Goal: Find contact information: Find contact information

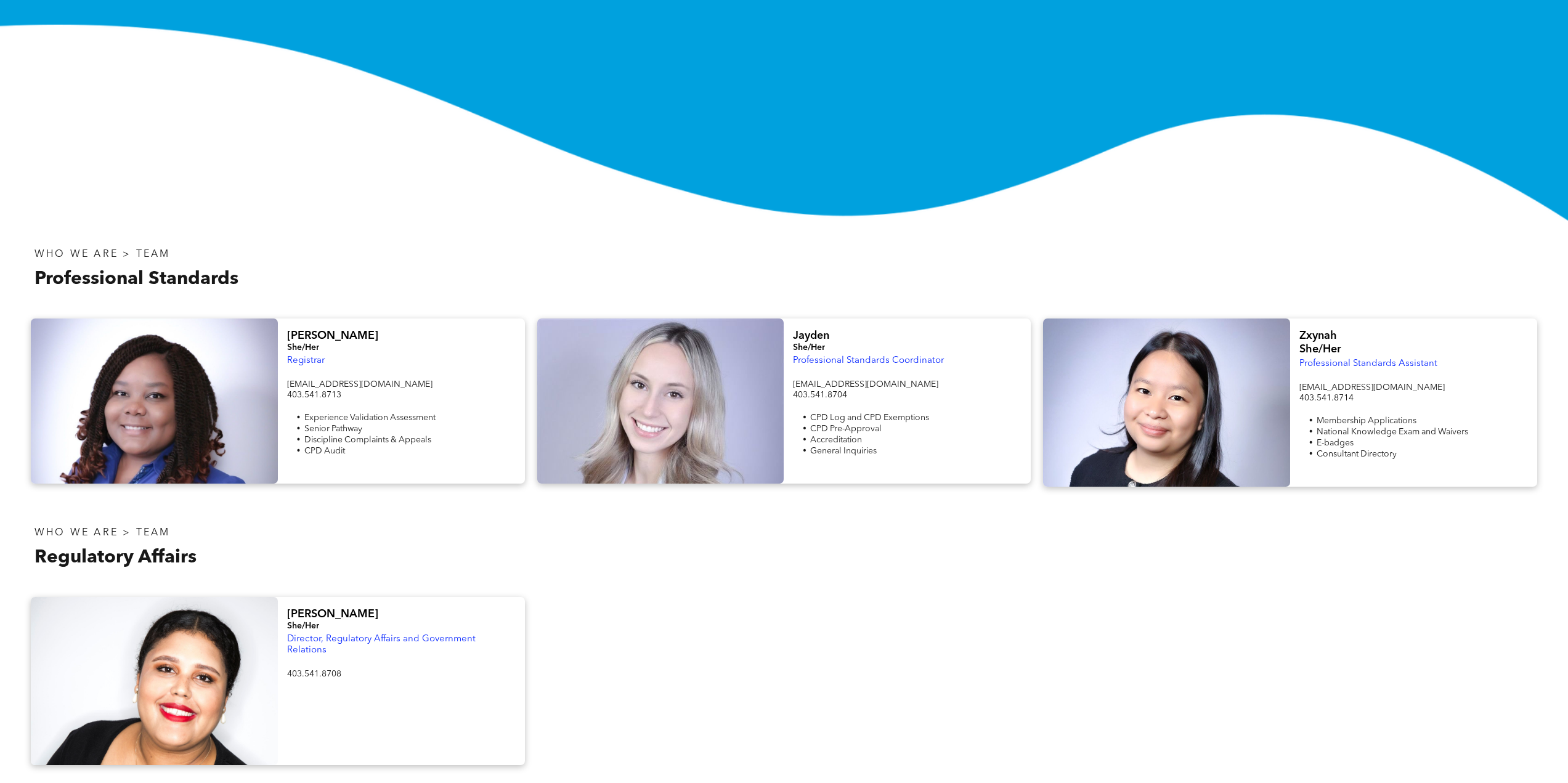
scroll to position [431, 0]
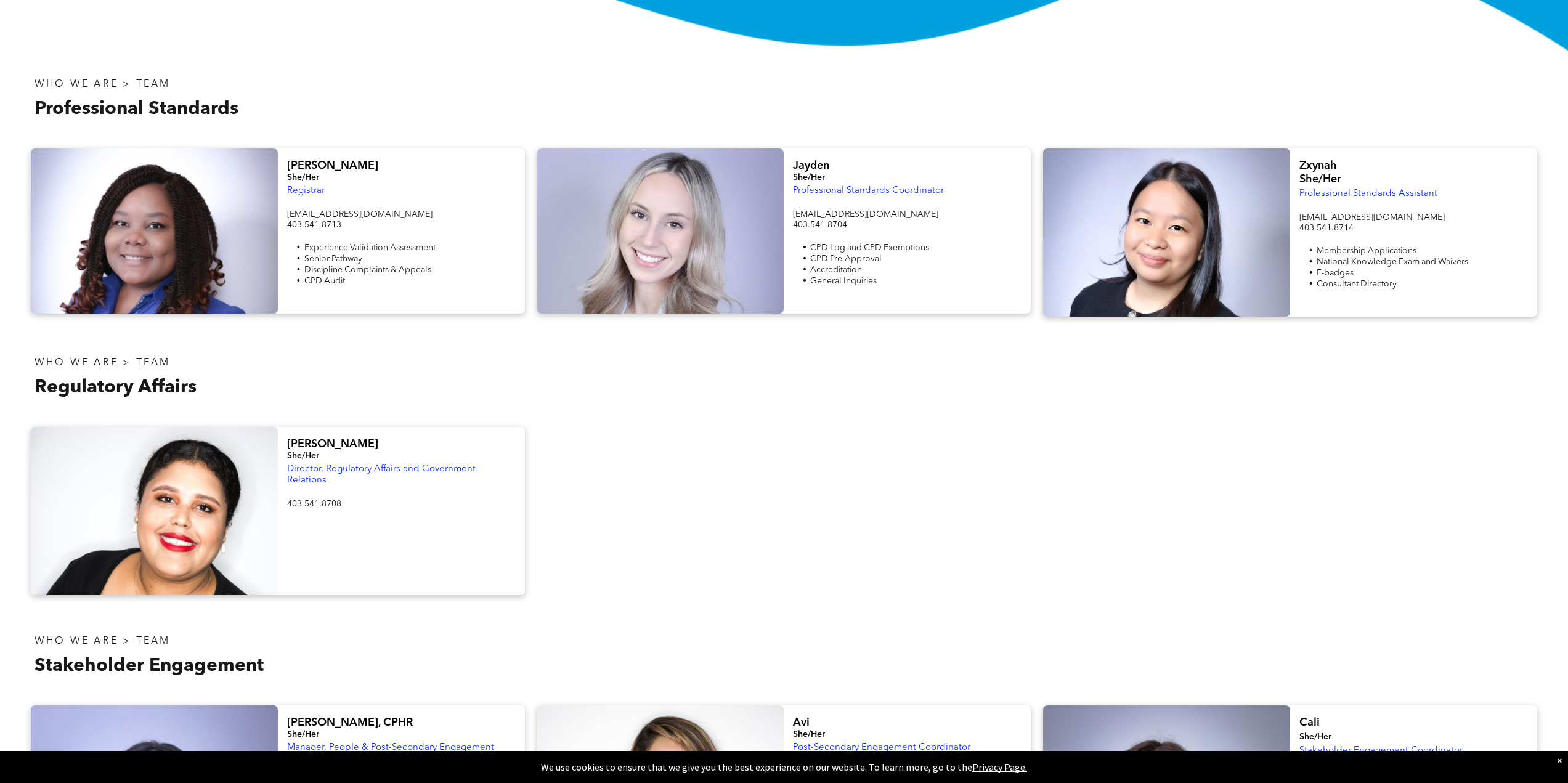
click at [826, 160] on span "Jayden" at bounding box center [811, 165] width 36 height 11
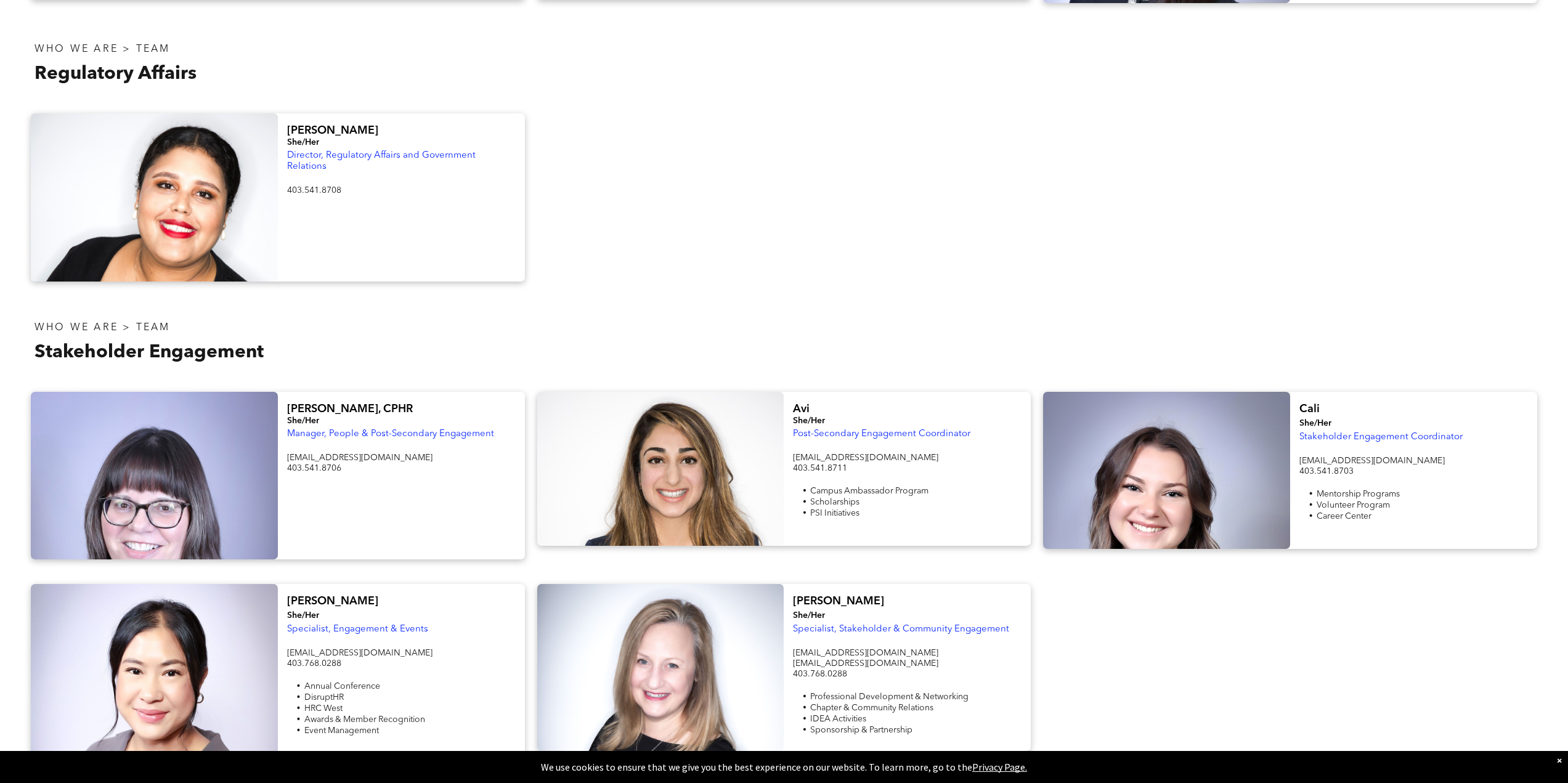
scroll to position [924, 0]
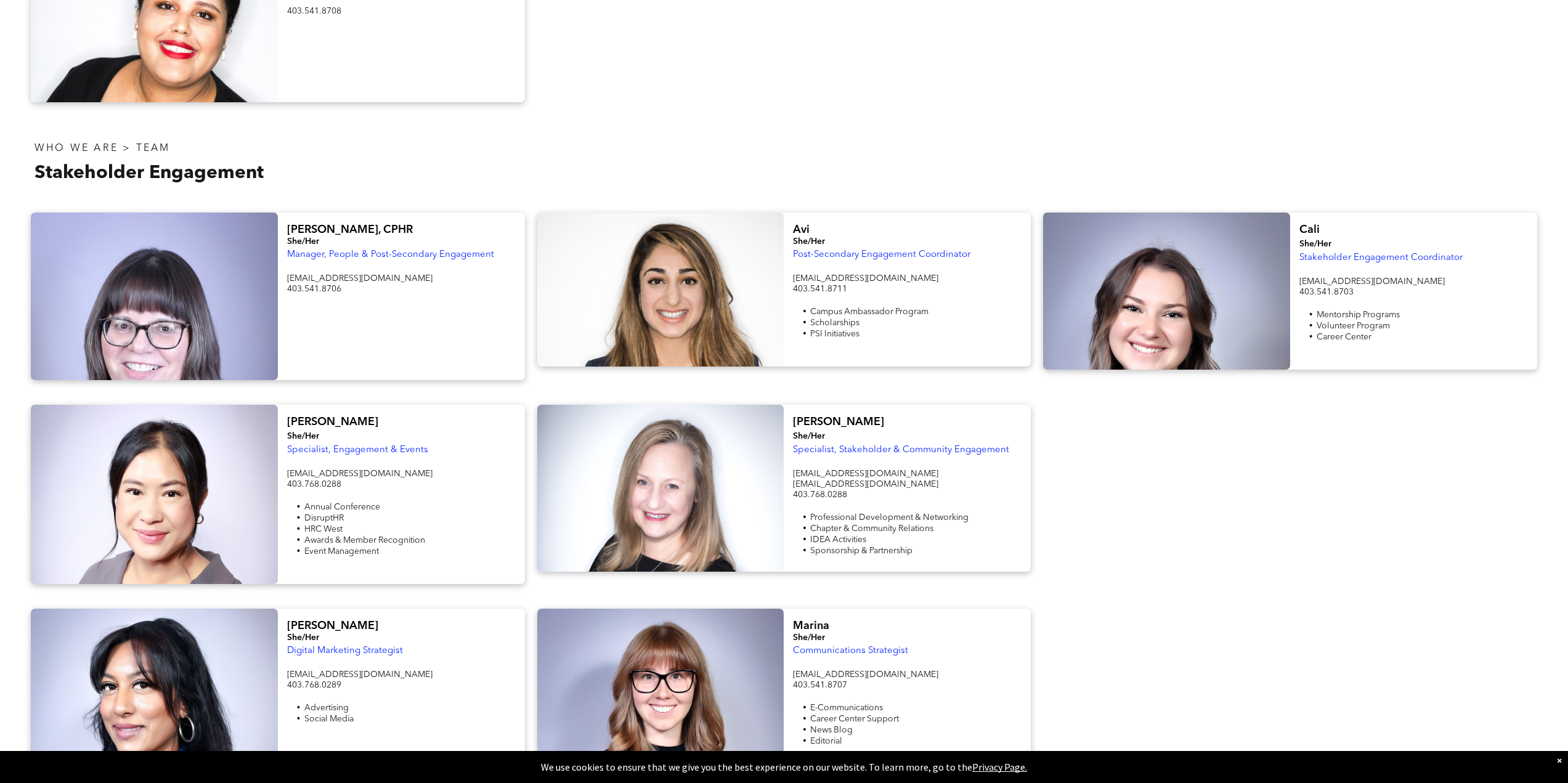
click at [841, 469] on span "[EMAIL_ADDRESS][DOMAIN_NAME]" at bounding box center [865, 473] width 145 height 8
click at [846, 480] on span "[EMAIL_ADDRESS][DOMAIN_NAME]" at bounding box center [865, 483] width 145 height 8
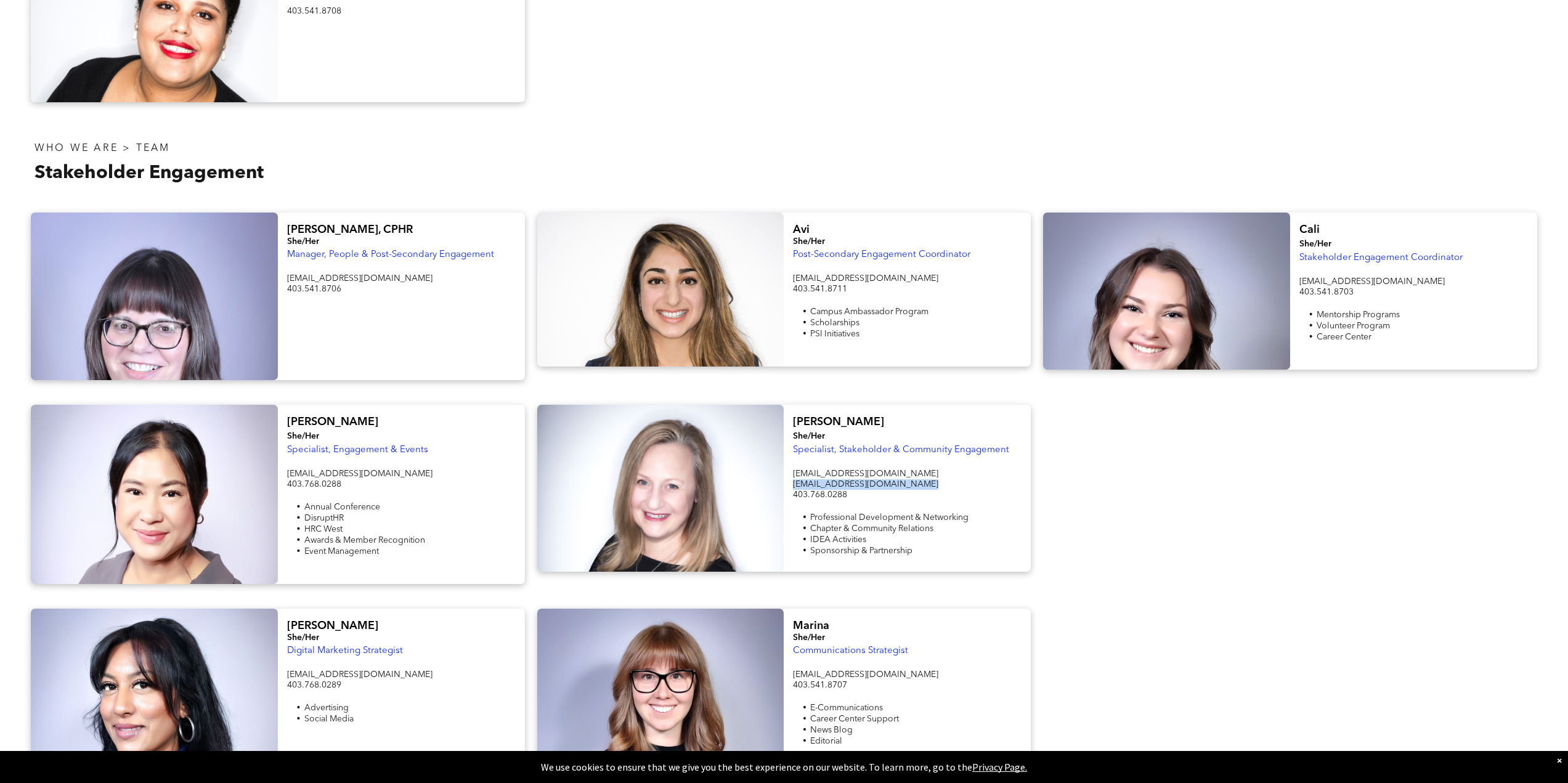
click at [846, 480] on span "[EMAIL_ADDRESS][DOMAIN_NAME]" at bounding box center [865, 483] width 145 height 8
click at [801, 469] on span "[EMAIL_ADDRESS][DOMAIN_NAME]" at bounding box center [865, 473] width 145 height 8
copy div "[EMAIL_ADDRESS][DOMAIN_NAME] [EMAIL_ADDRESS][DOMAIN_NAME]"
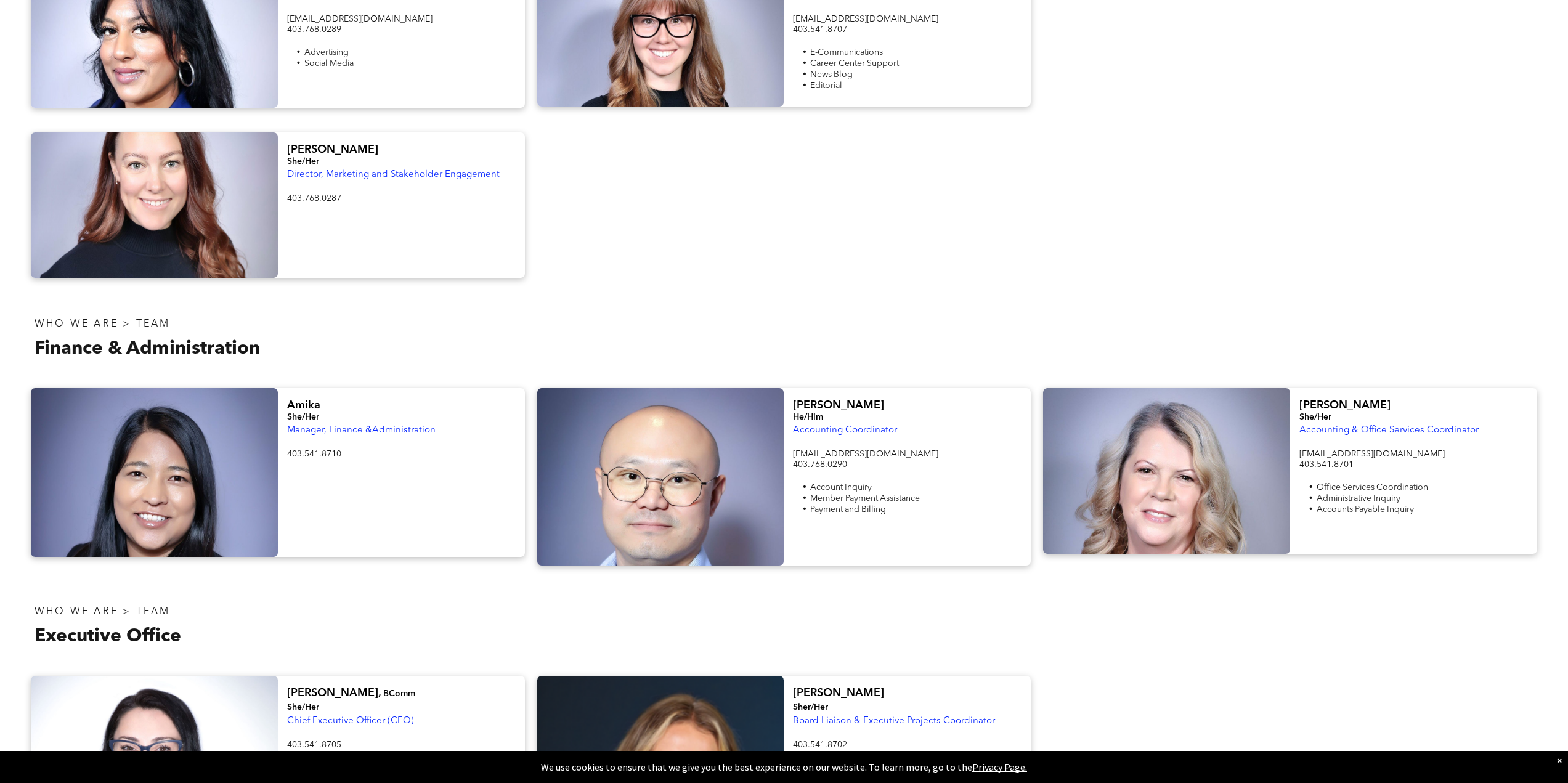
scroll to position [1609, 0]
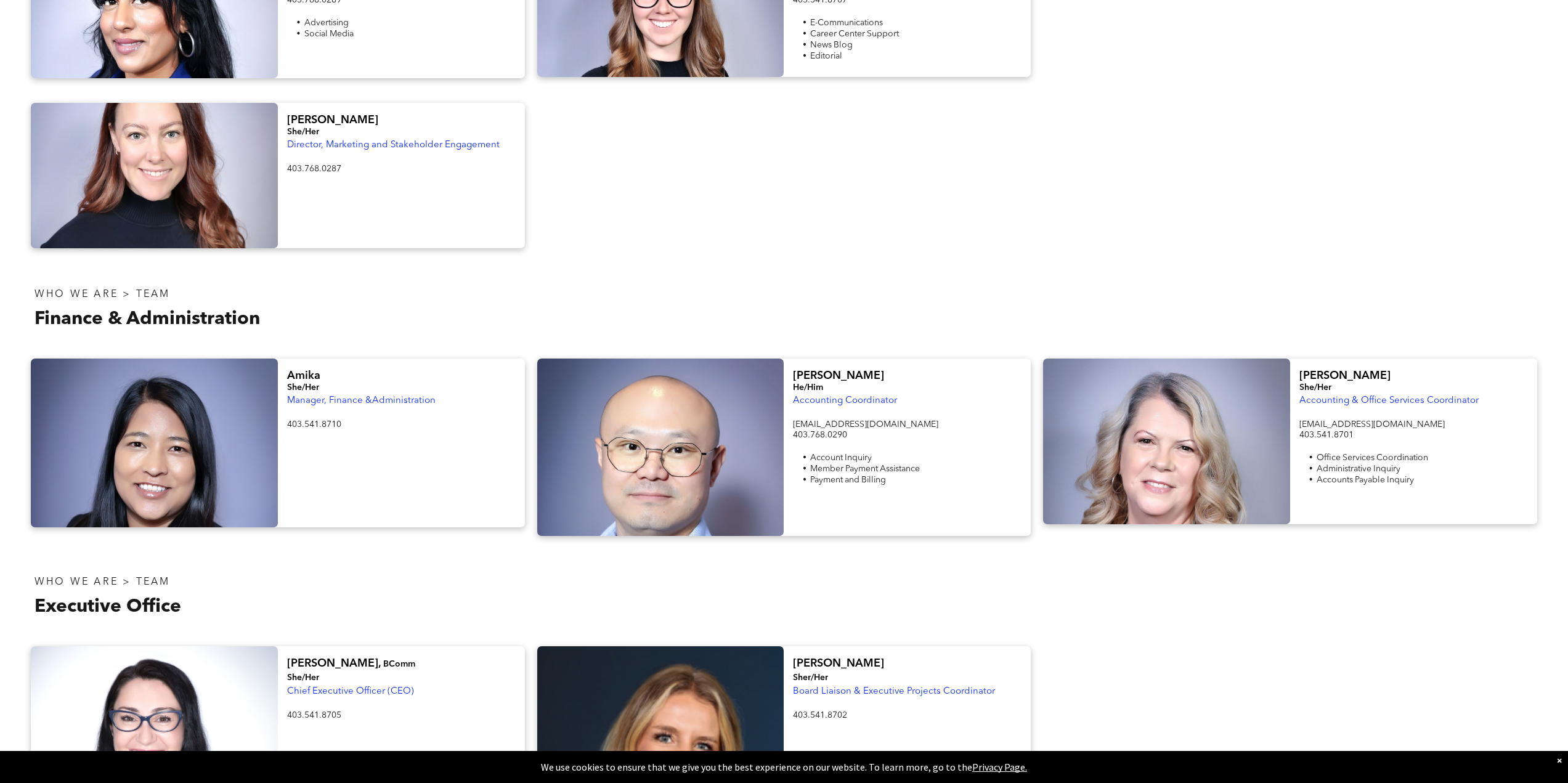
click at [1301, 148] on div at bounding box center [1290, 175] width 506 height 145
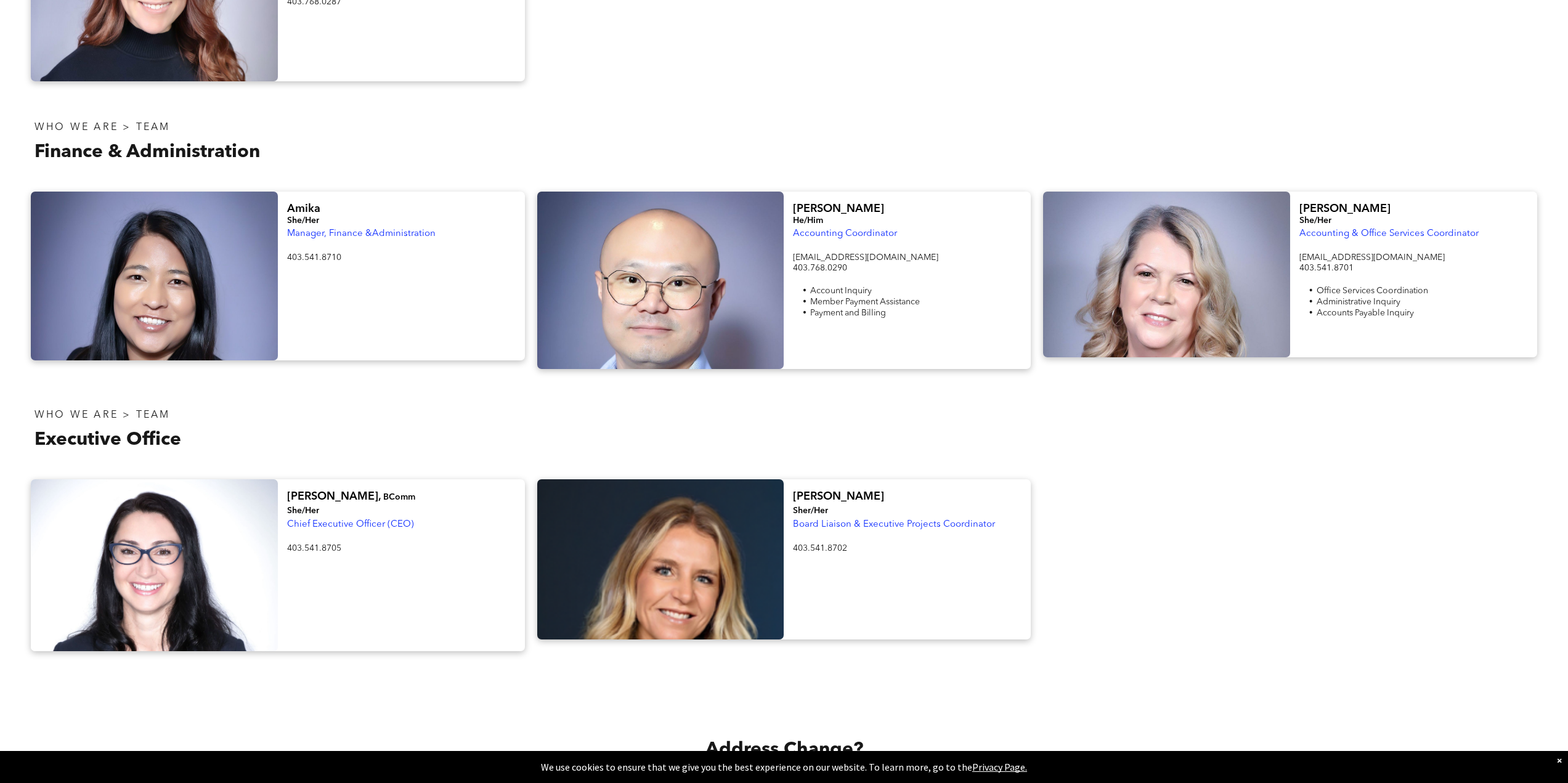
scroll to position [2102, 0]
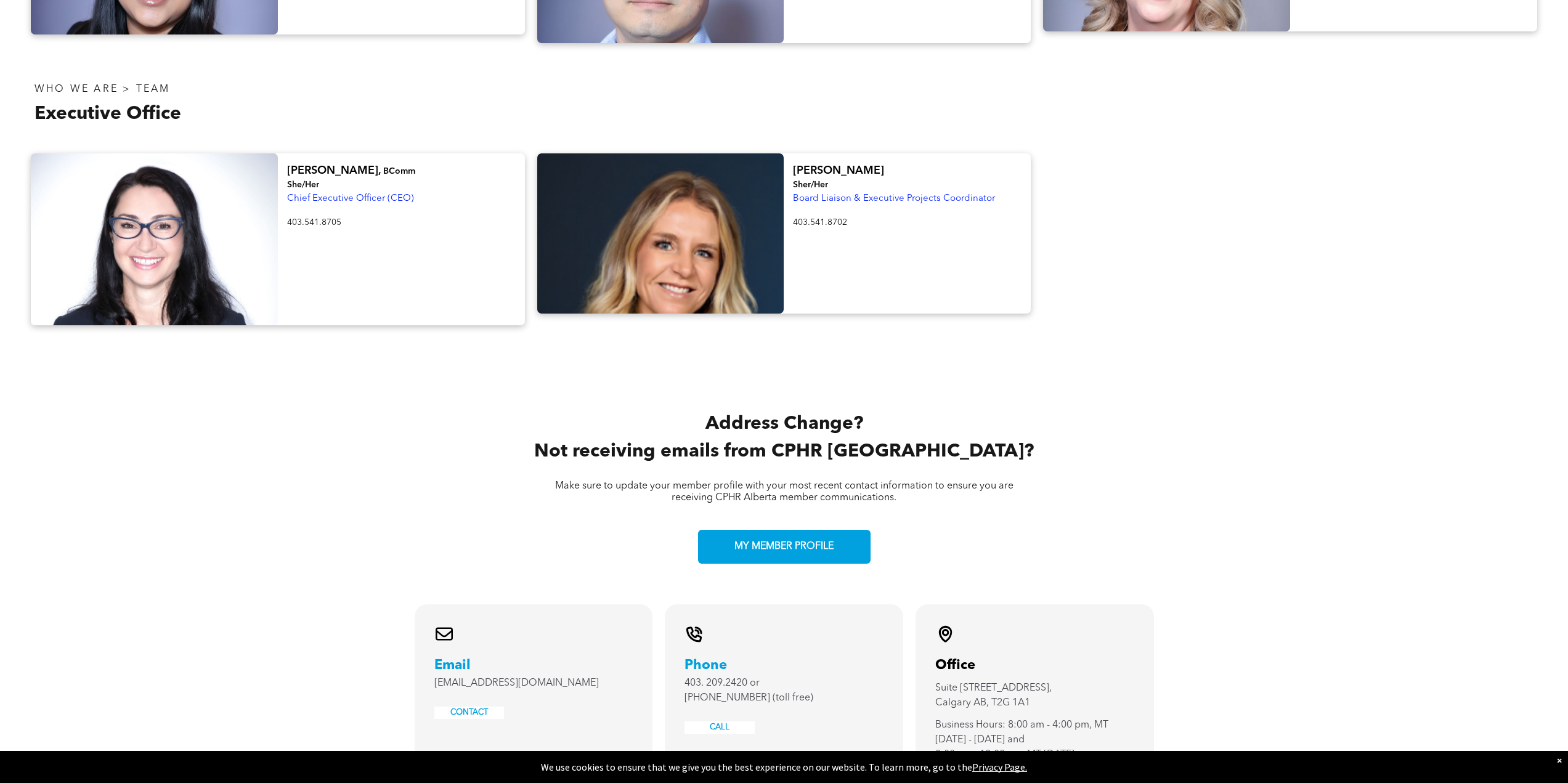
click at [167, 154] on div at bounding box center [154, 239] width 247 height 172
click at [326, 167] on span "BComm She/Her" at bounding box center [351, 178] width 128 height 22
click at [333, 194] on span "Chief Executive Officer (CEO)" at bounding box center [351, 199] width 127 height 9
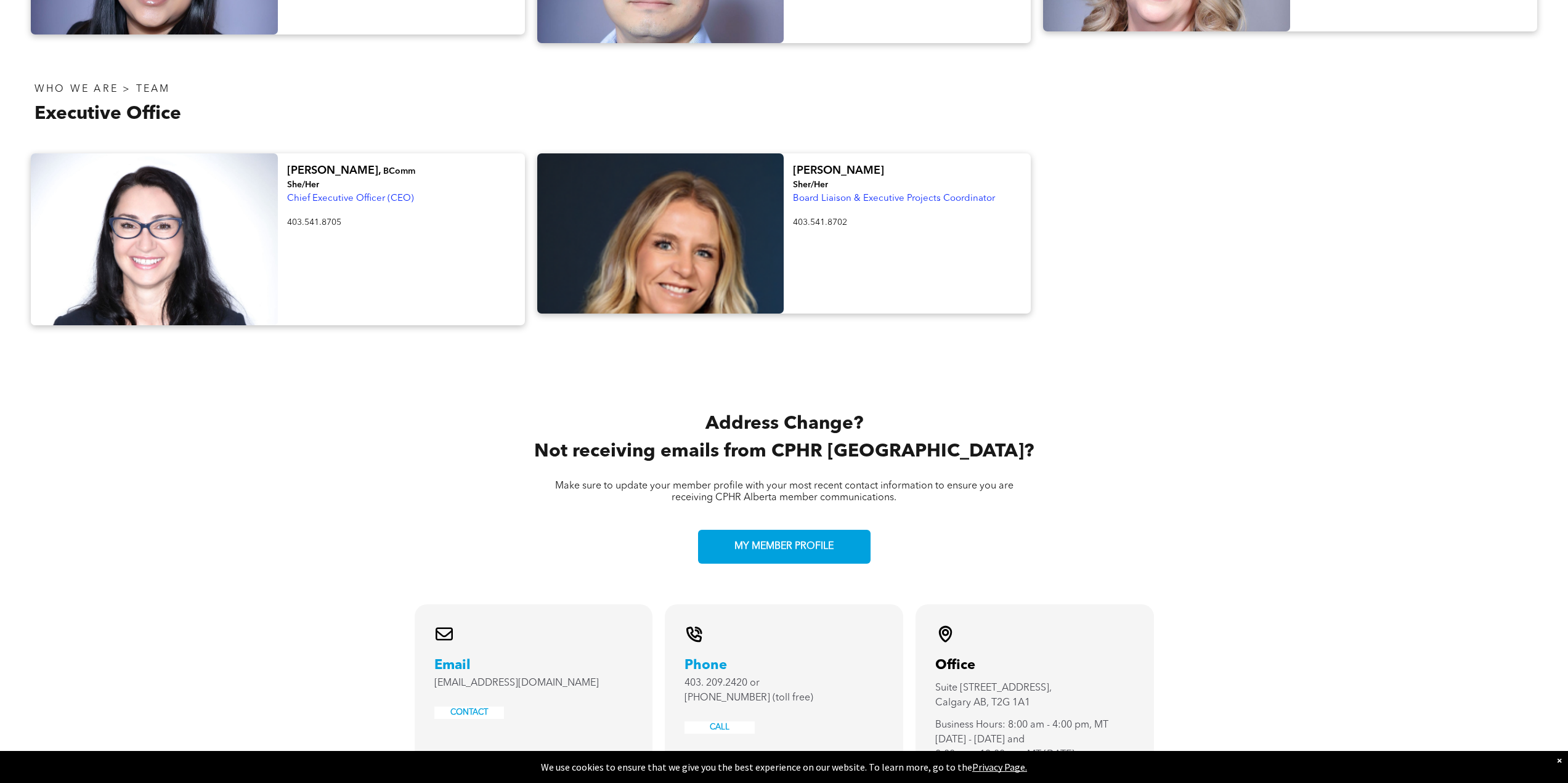
click at [333, 194] on span "Chief Executive Officer (CEO)" at bounding box center [351, 199] width 127 height 9
click at [285, 154] on div "[PERSON_NAME], BComm She/Her Chief Executive Officer (CEO) 403.541.8705 ﻿" at bounding box center [401, 239] width 247 height 172
drag, startPoint x: 285, startPoint y: 112, endPoint x: 412, endPoint y: 176, distance: 142.2
click at [412, 176] on div "[PERSON_NAME], BComm She/Her Chief Executive Officer (CEO) 403.541.8705 ﻿" at bounding box center [401, 239] width 247 height 172
